Goal: Task Accomplishment & Management: Manage account settings

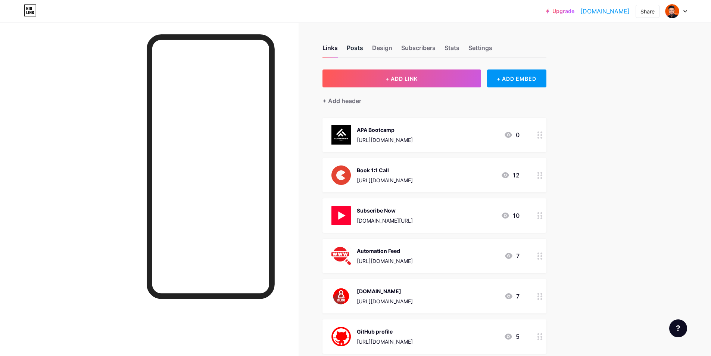
click at [362, 50] on div "Posts" at bounding box center [355, 49] width 16 height 13
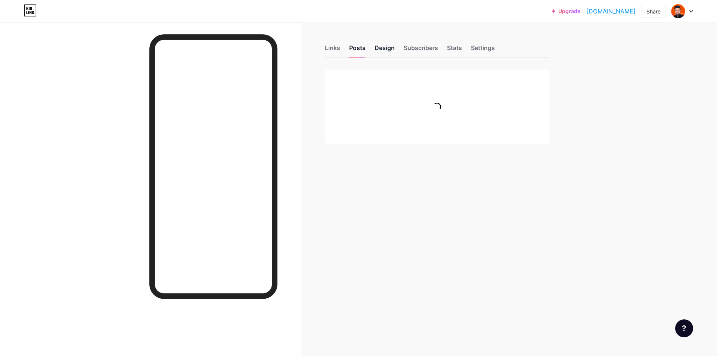
click at [389, 50] on div "Design" at bounding box center [385, 49] width 20 height 13
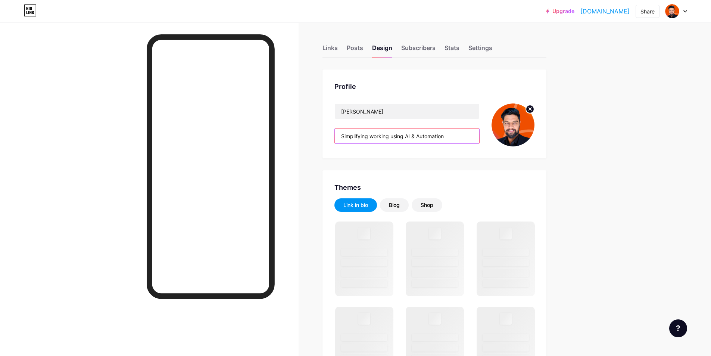
click at [391, 137] on input "Simplifying working using AI & Automation" at bounding box center [407, 135] width 145 height 15
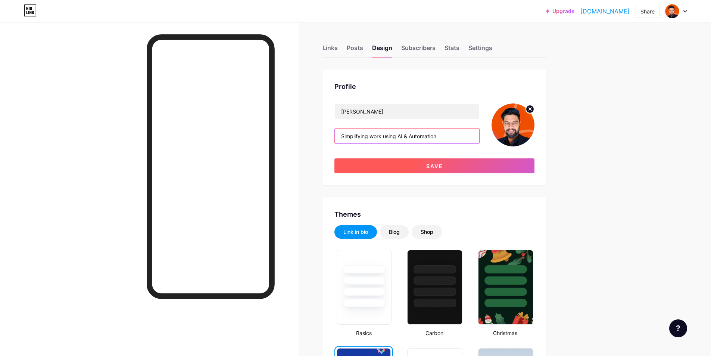
type input "Simplifying work using AI & Automation"
click at [425, 165] on button "Save" at bounding box center [435, 165] width 200 height 15
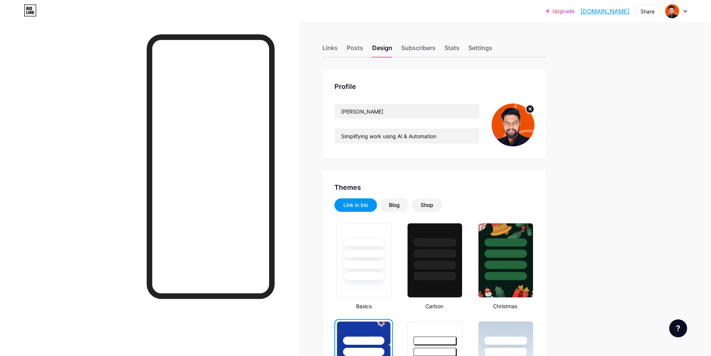
scroll to position [37, 0]
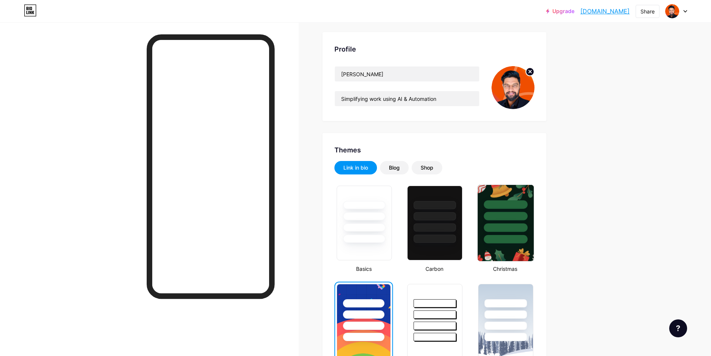
click at [513, 218] on div at bounding box center [506, 216] width 44 height 9
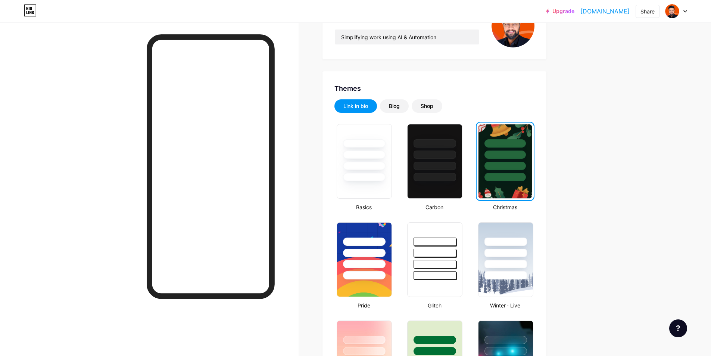
scroll to position [112, 0]
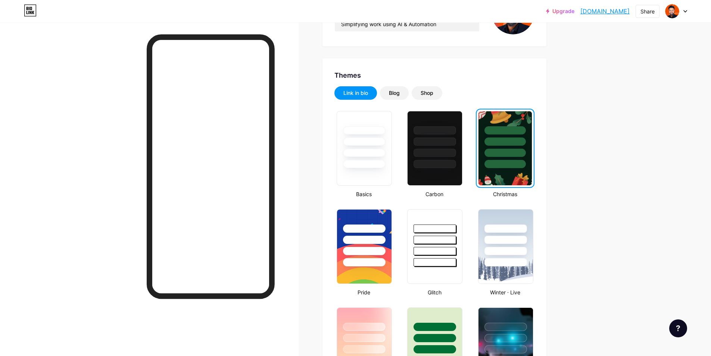
click at [514, 218] on div at bounding box center [506, 237] width 55 height 57
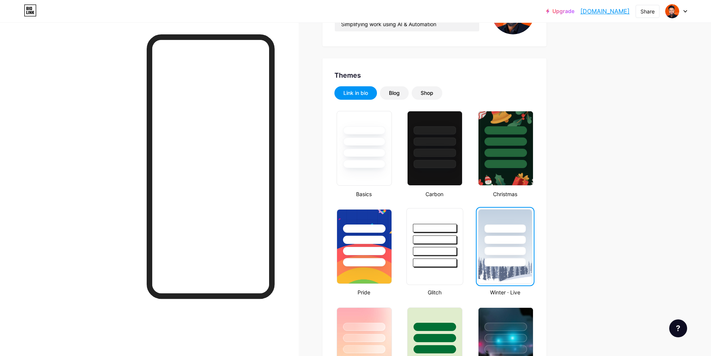
click at [445, 237] on div at bounding box center [435, 239] width 44 height 9
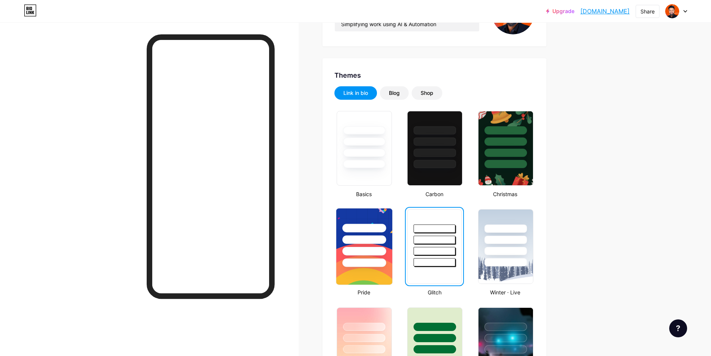
click at [361, 246] on div at bounding box center [364, 237] width 56 height 59
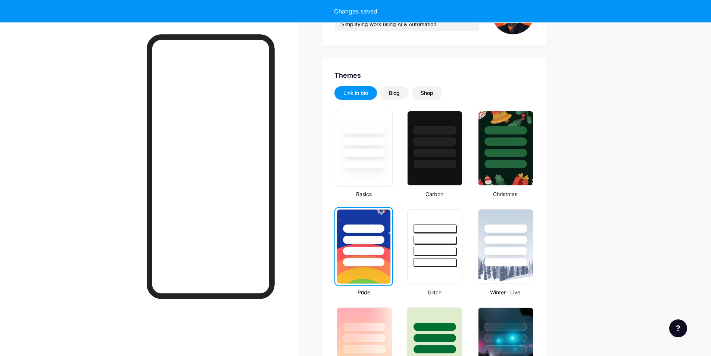
click at [376, 144] on div at bounding box center [364, 141] width 44 height 9
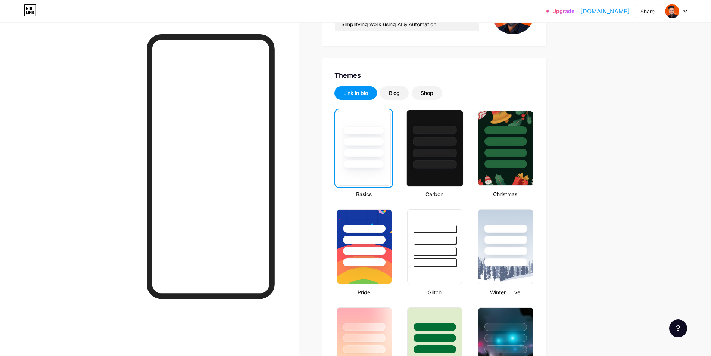
click at [447, 153] on div at bounding box center [435, 153] width 44 height 9
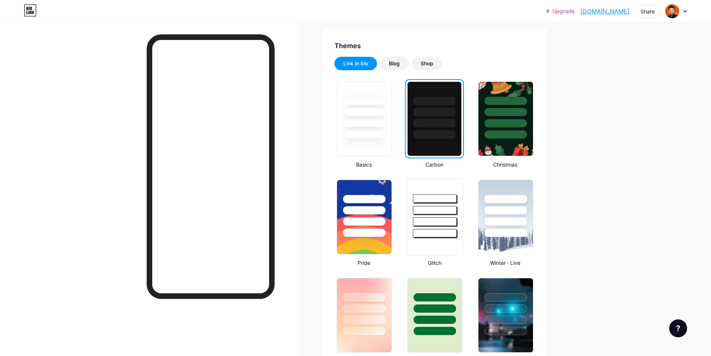
scroll to position [187, 0]
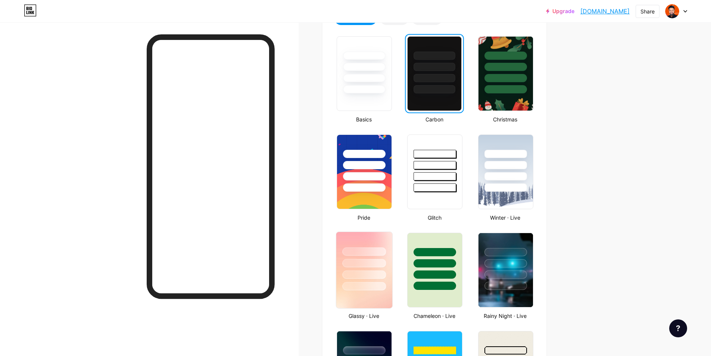
click at [368, 258] on div at bounding box center [364, 261] width 56 height 59
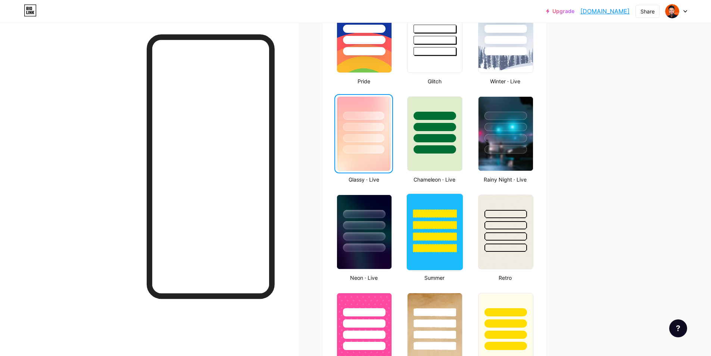
scroll to position [336, 0]
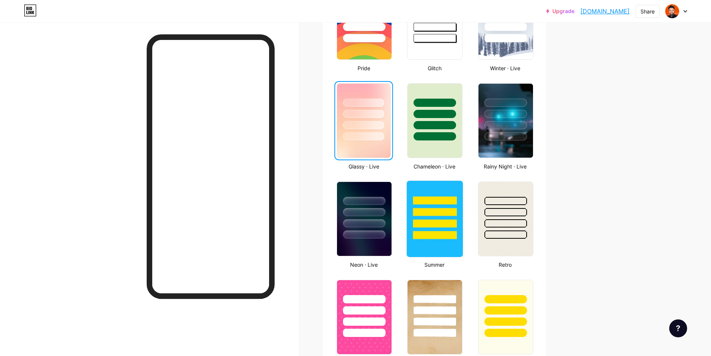
click at [430, 214] on div at bounding box center [435, 212] width 44 height 9
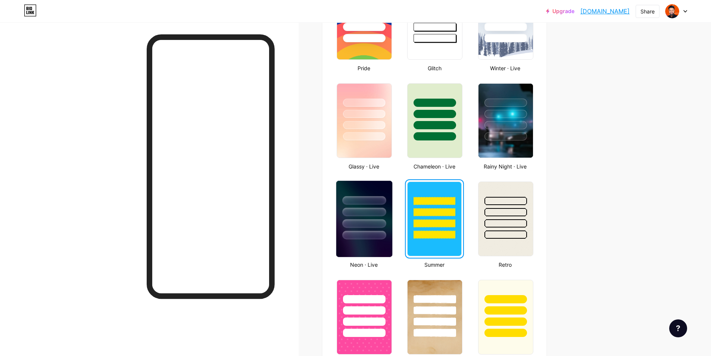
click at [360, 232] on div at bounding box center [364, 235] width 44 height 9
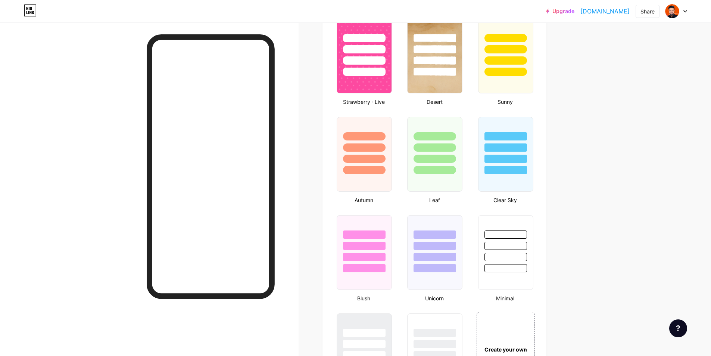
scroll to position [597, 0]
click at [431, 238] on div at bounding box center [435, 233] width 44 height 9
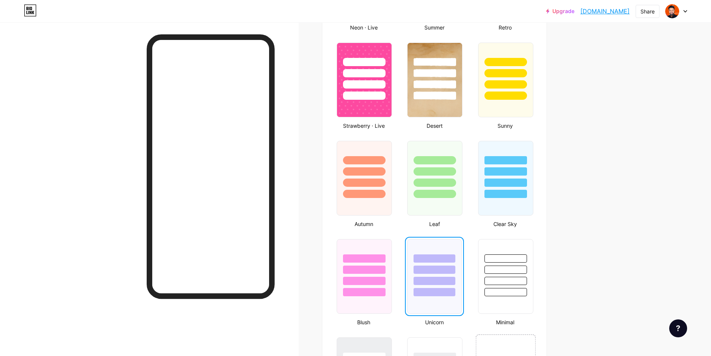
scroll to position [560, 0]
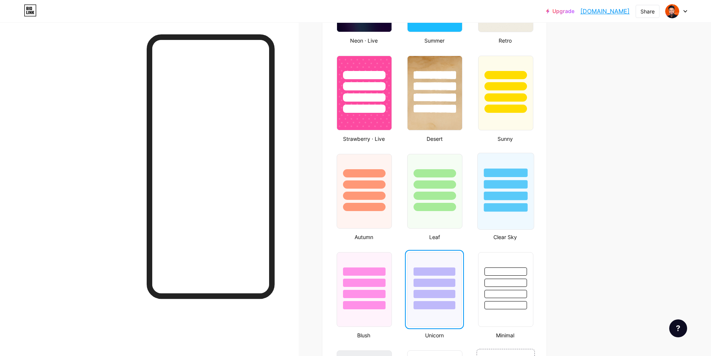
click at [513, 187] on div at bounding box center [506, 184] width 44 height 9
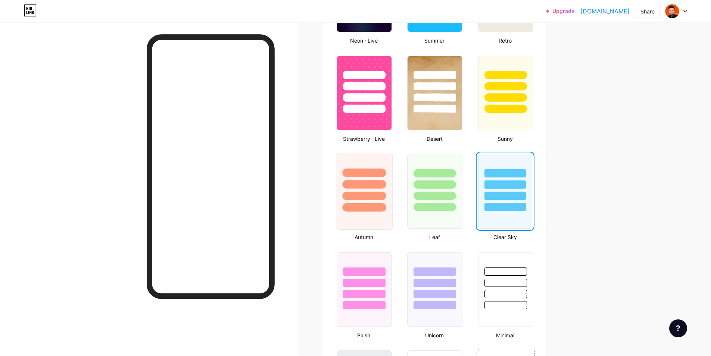
click at [375, 190] on div at bounding box center [364, 182] width 56 height 59
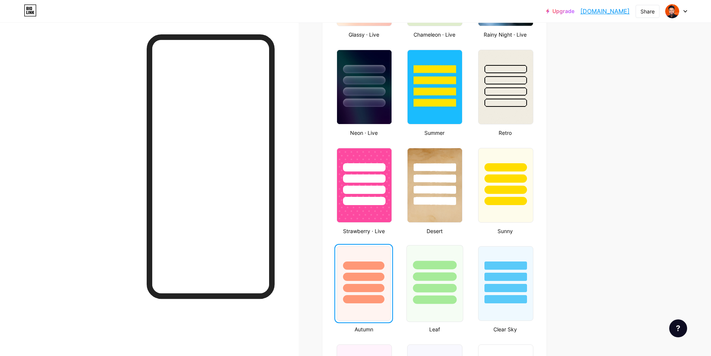
scroll to position [448, 0]
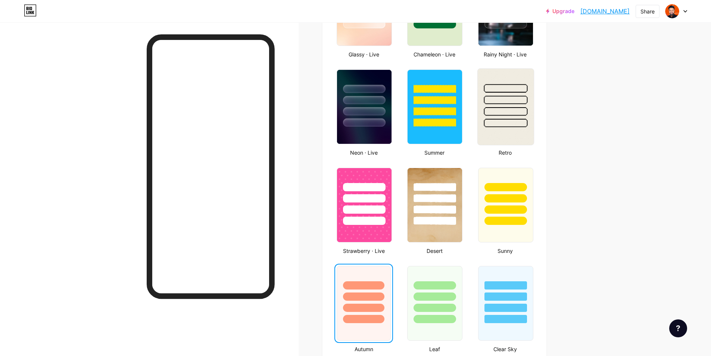
click at [516, 111] on div at bounding box center [506, 111] width 44 height 9
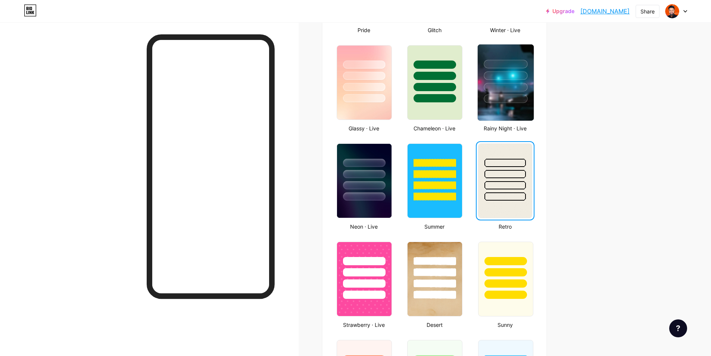
scroll to position [373, 0]
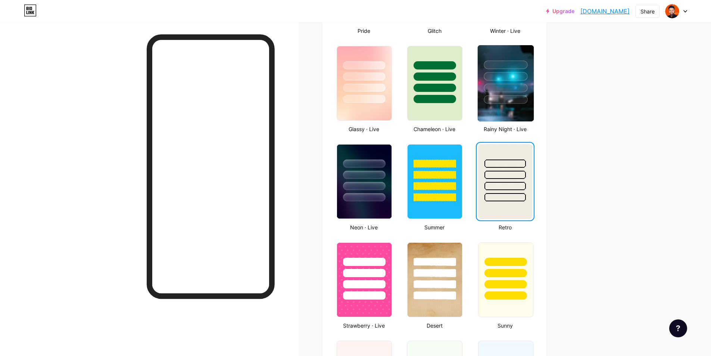
click at [516, 84] on div at bounding box center [506, 88] width 44 height 9
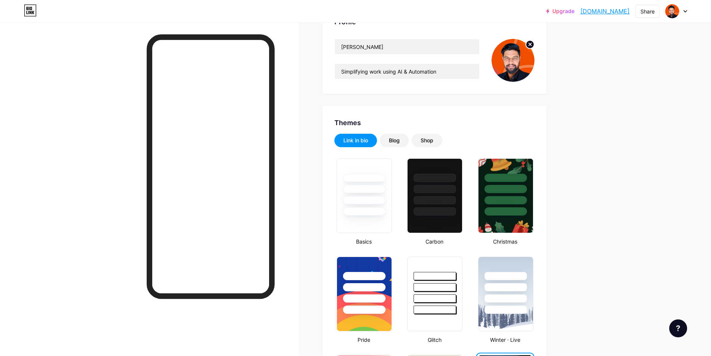
scroll to position [75, 0]
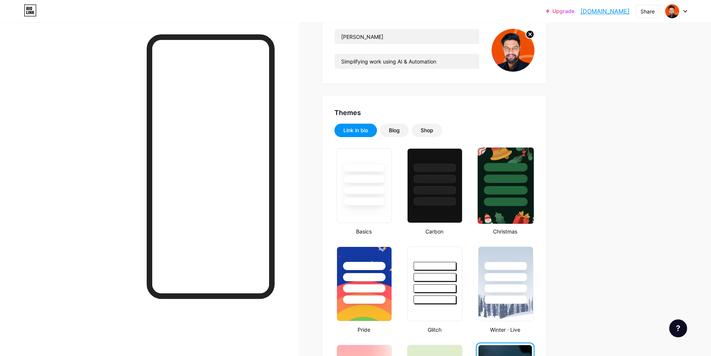
click at [503, 180] on div at bounding box center [506, 178] width 44 height 9
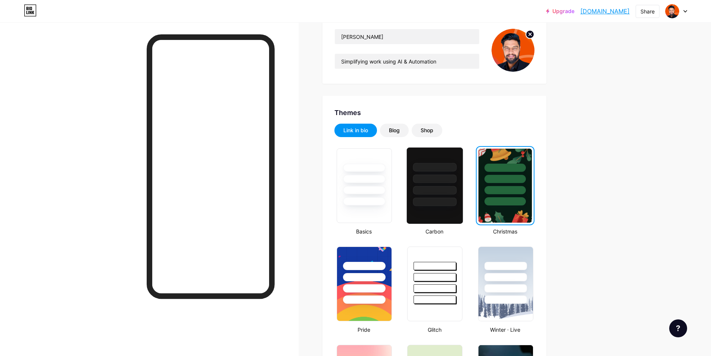
click at [434, 180] on div at bounding box center [435, 178] width 44 height 9
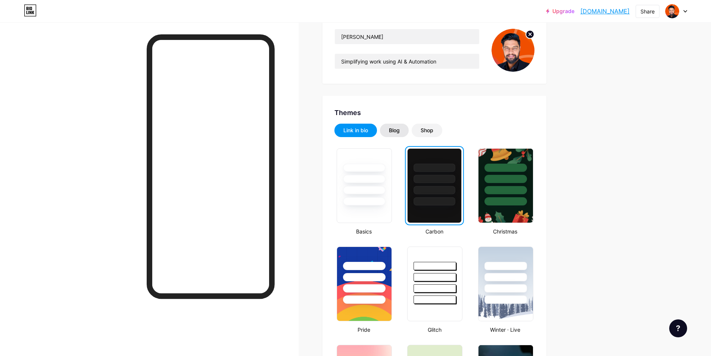
click at [394, 135] on div "Blog" at bounding box center [394, 130] width 29 height 13
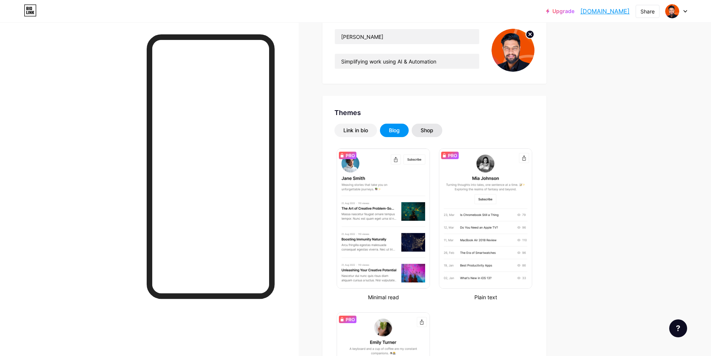
click at [432, 129] on div "Shop" at bounding box center [427, 130] width 13 height 7
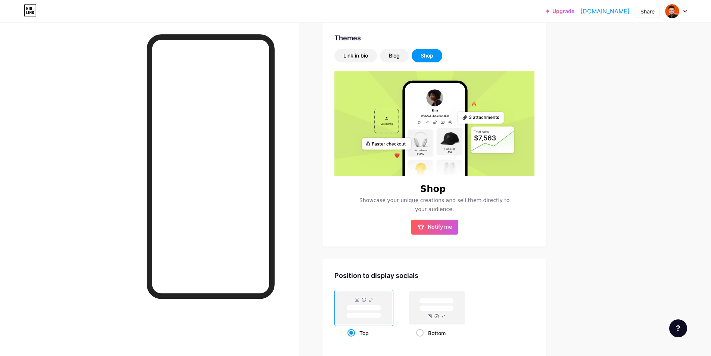
scroll to position [112, 0]
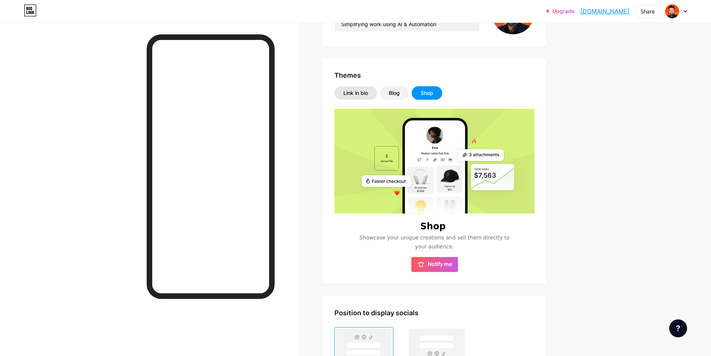
click at [357, 96] on div "Link in bio" at bounding box center [356, 92] width 25 height 7
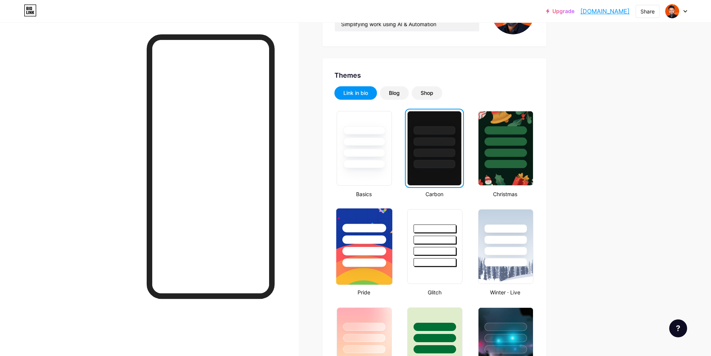
click at [361, 246] on div at bounding box center [364, 237] width 56 height 59
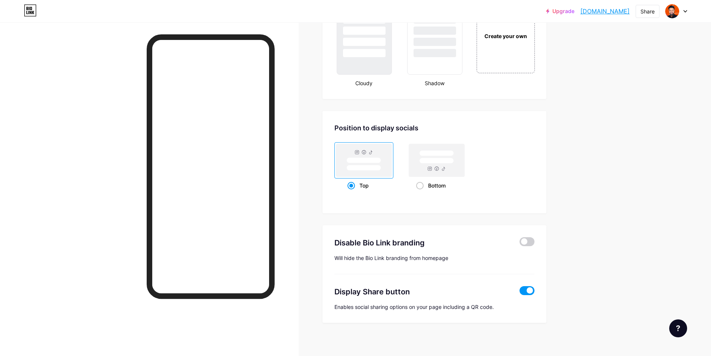
scroll to position [915, 0]
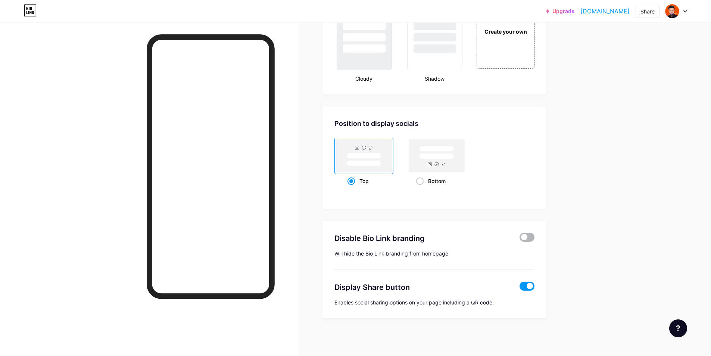
click at [532, 237] on span at bounding box center [527, 237] width 15 height 9
click at [520, 239] on input "checkbox" at bounding box center [520, 239] width 0 height 0
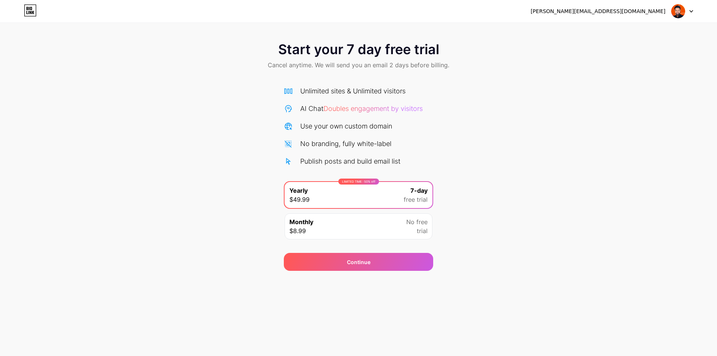
click at [598, 53] on div "Start your 7 day free trial Cancel anytime. We will send you an email 2 days be…" at bounding box center [358, 56] width 717 height 44
drag, startPoint x: 291, startPoint y: 65, endPoint x: 458, endPoint y: 62, distance: 166.9
click at [302, 63] on span "Cancel anytime. We will send you an email 2 days before billing." at bounding box center [358, 64] width 181 height 9
click at [382, 65] on span "Cancel anytime. We will send you an email 2 days before billing." at bounding box center [358, 64] width 181 height 9
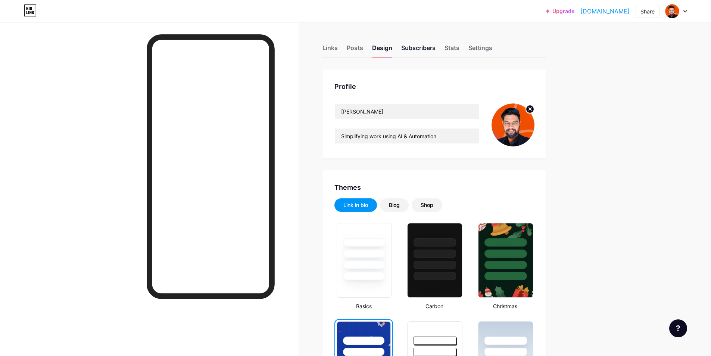
click at [428, 50] on div "Subscribers" at bounding box center [418, 49] width 34 height 13
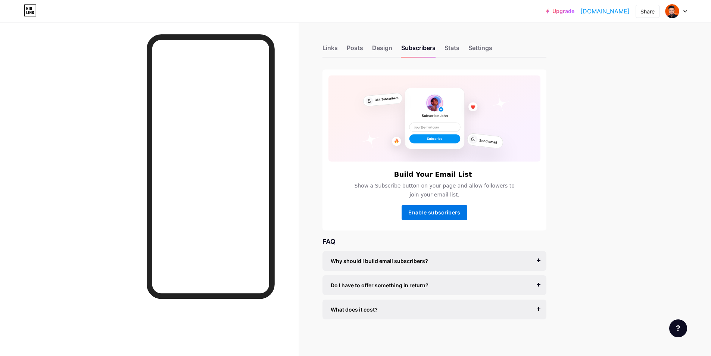
click at [441, 211] on span "Enable subscribers" at bounding box center [434, 212] width 52 height 6
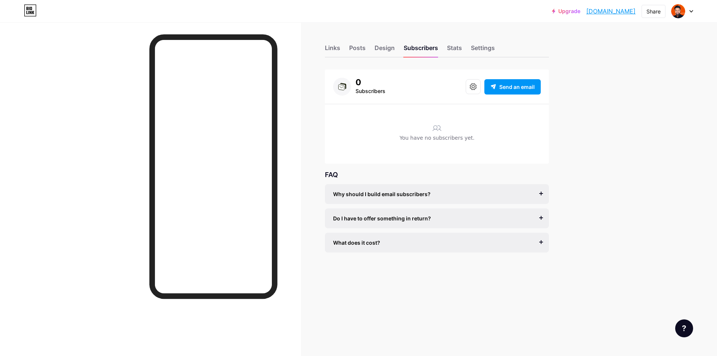
click at [539, 194] on div "Why should I build email subscribers?" at bounding box center [437, 194] width 208 height 8
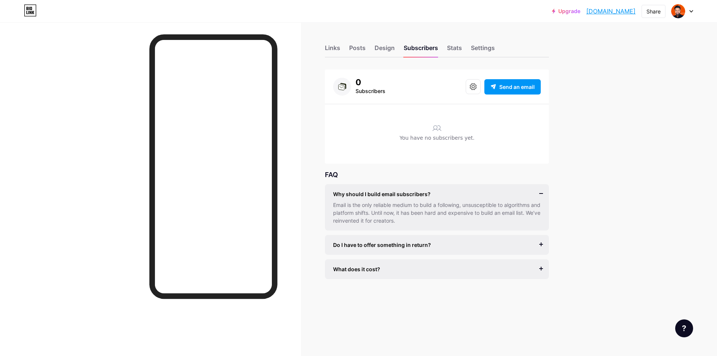
click at [539, 194] on div "Why should I build email subscribers?" at bounding box center [437, 194] width 208 height 8
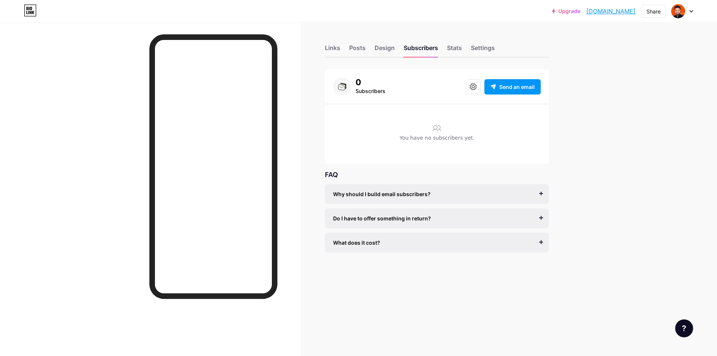
click at [541, 220] on div "Do I have to offer something in return?" at bounding box center [437, 218] width 208 height 8
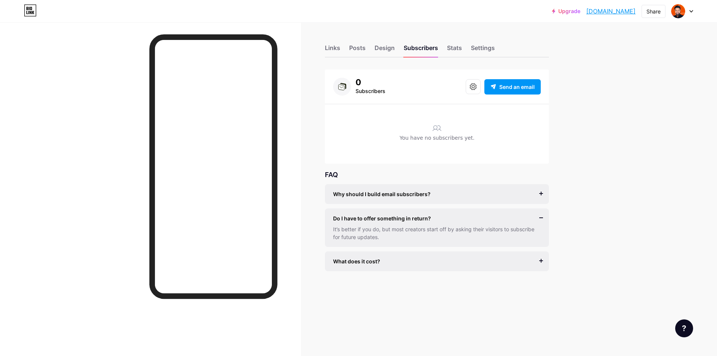
click at [541, 219] on div "Do I have to offer something in return?" at bounding box center [437, 218] width 208 height 8
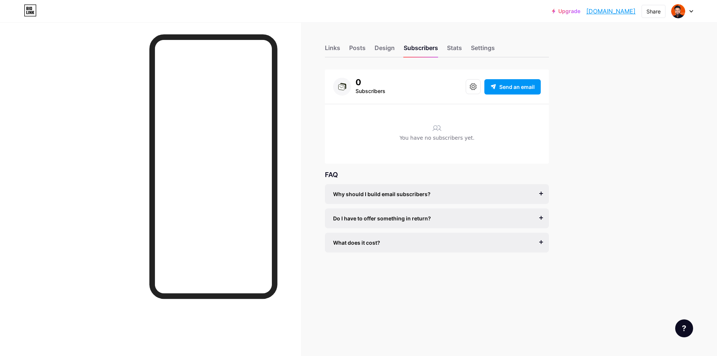
click at [463, 249] on div "What does it cost? It’s free to get started, and you can accept unlimited subsc…" at bounding box center [437, 243] width 224 height 20
click at [542, 243] on div "What does it cost? It’s free to get started, and you can accept unlimited subsc…" at bounding box center [437, 243] width 224 height 20
click at [540, 242] on div "What does it cost? It’s free to get started, and you can accept unlimited subsc…" at bounding box center [437, 243] width 224 height 20
click at [543, 242] on div "What does it cost? It’s free to get started, and you can accept unlimited subsc…" at bounding box center [437, 243] width 224 height 20
click at [387, 243] on div "What does it cost?" at bounding box center [437, 243] width 208 height 8
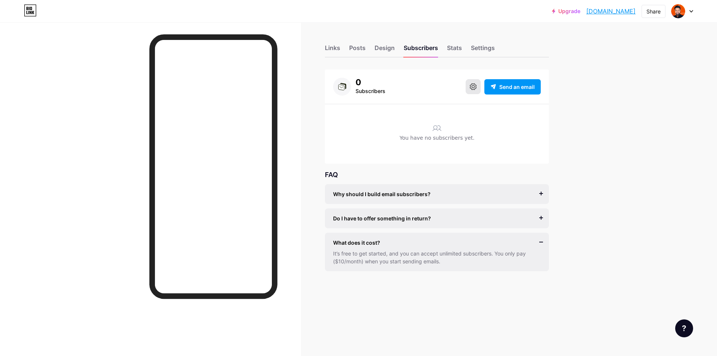
click at [473, 87] on icon at bounding box center [473, 86] width 7 height 7
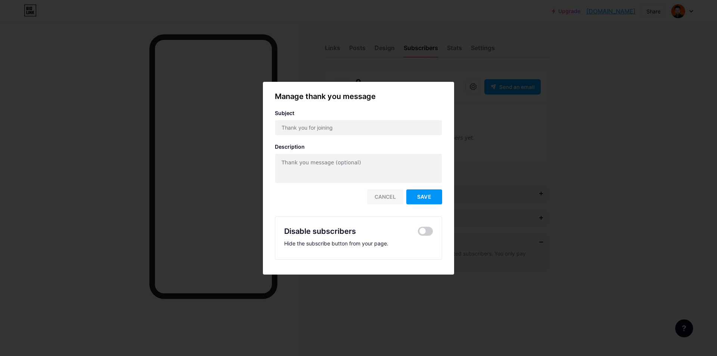
click at [390, 196] on div "Cancel" at bounding box center [385, 196] width 36 height 15
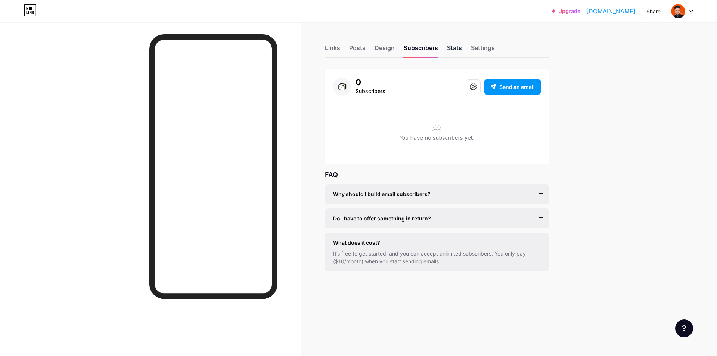
click at [454, 49] on div "Stats" at bounding box center [454, 49] width 15 height 13
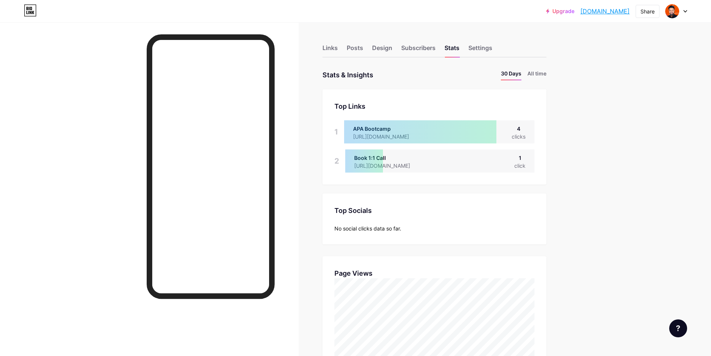
scroll to position [356, 711]
click at [543, 75] on li "All time" at bounding box center [537, 74] width 19 height 11
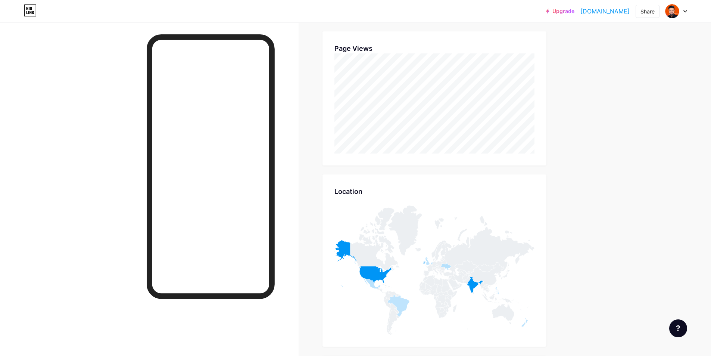
scroll to position [0, 0]
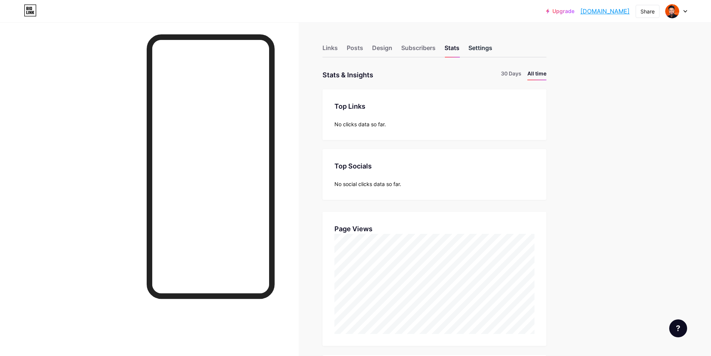
click at [487, 47] on div "Settings" at bounding box center [481, 49] width 24 height 13
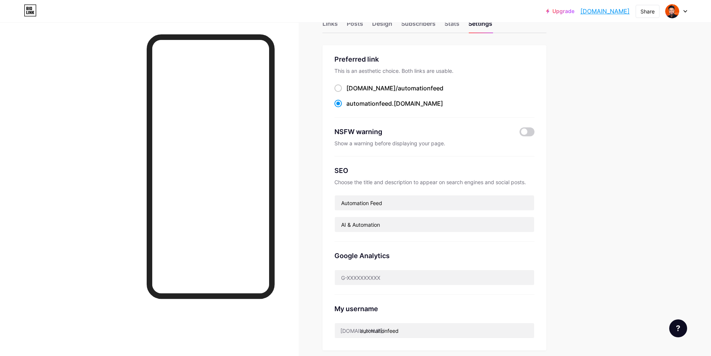
scroll to position [37, 0]
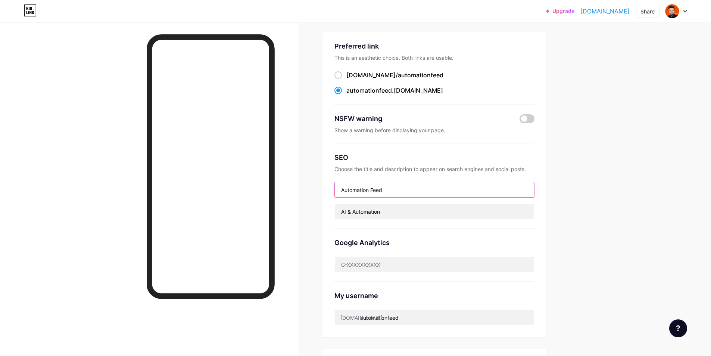
click at [397, 188] on input "Automation Feed" at bounding box center [434, 189] width 199 height 15
click at [397, 211] on input "AI & Automation" at bounding box center [434, 211] width 199 height 15
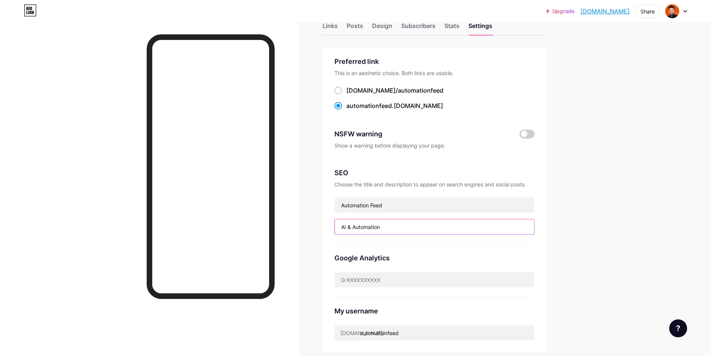
scroll to position [0, 0]
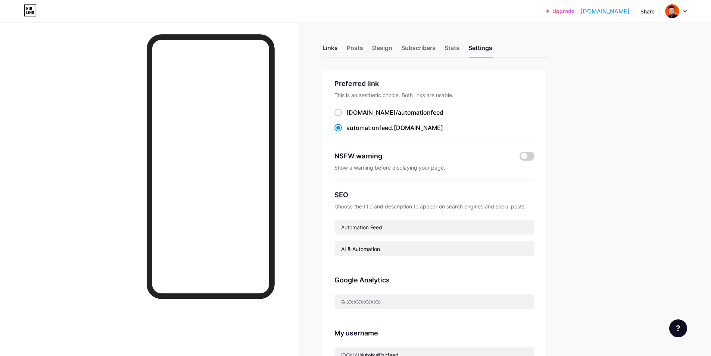
click at [338, 52] on div "Links" at bounding box center [330, 49] width 15 height 13
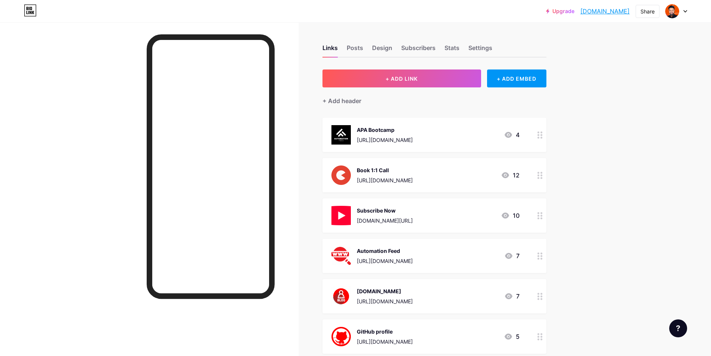
click at [543, 134] on icon at bounding box center [540, 134] width 5 height 7
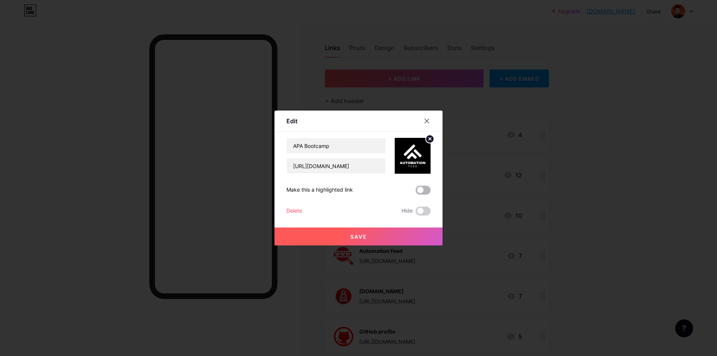
click at [425, 191] on span at bounding box center [423, 190] width 15 height 9
click at [416, 192] on input "checkbox" at bounding box center [416, 192] width 0 height 0
click at [358, 233] on span "Save" at bounding box center [358, 236] width 17 height 6
